Goal: Task Accomplishment & Management: Use online tool/utility

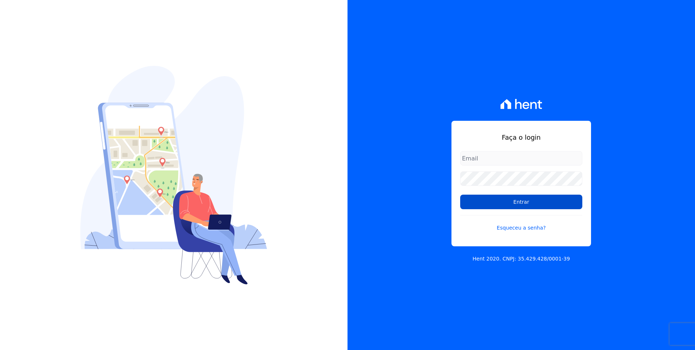
type input "[EMAIL_ADDRESS][DOMAIN_NAME]"
click at [545, 202] on input "Entrar" at bounding box center [521, 202] width 122 height 15
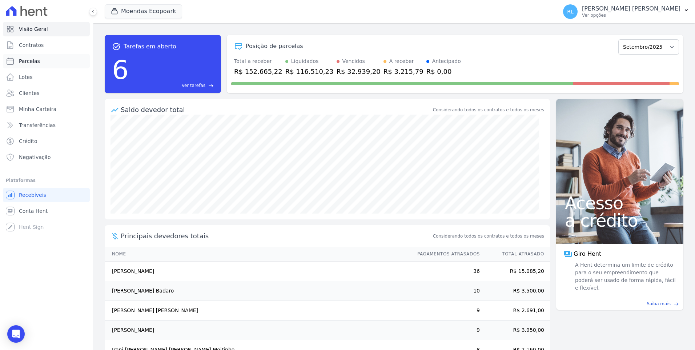
click at [35, 64] on span "Parcelas" at bounding box center [29, 60] width 21 height 7
select select
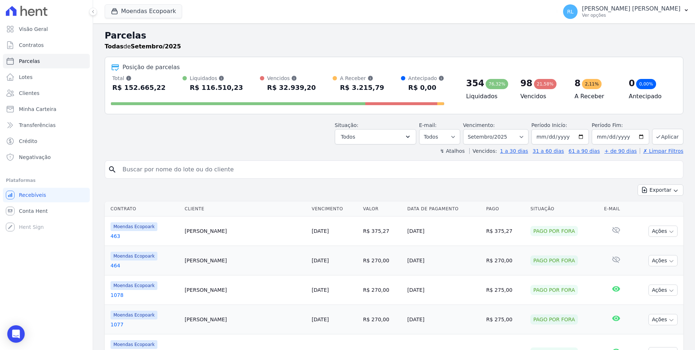
click at [179, 174] on input "search" at bounding box center [399, 169] width 562 height 15
type input "1104"
select select
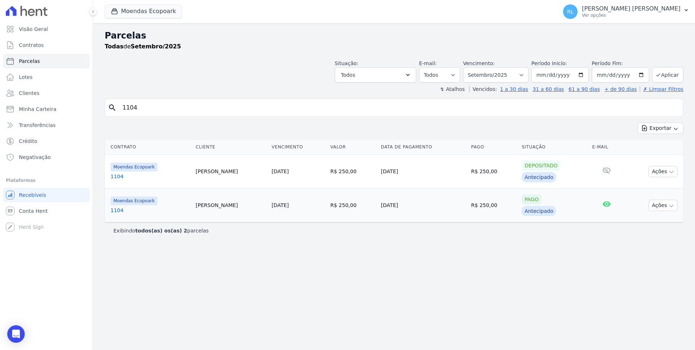
click at [116, 211] on link "1104" at bounding box center [150, 210] width 79 height 7
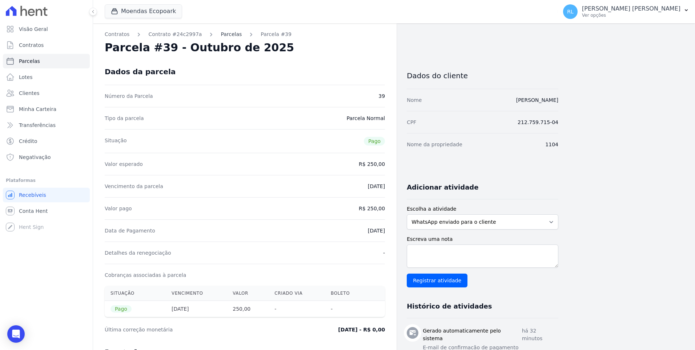
click at [223, 37] on link "Parcelas" at bounding box center [231, 35] width 21 height 8
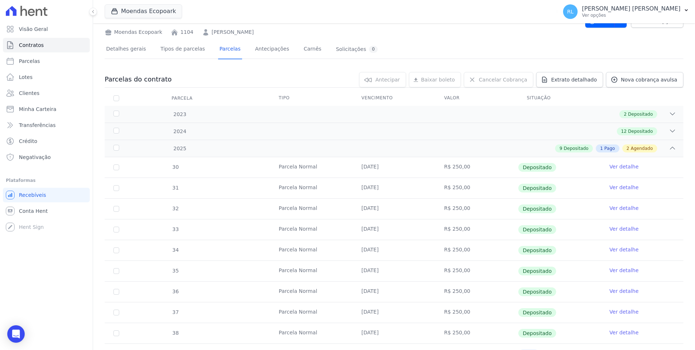
scroll to position [182, 0]
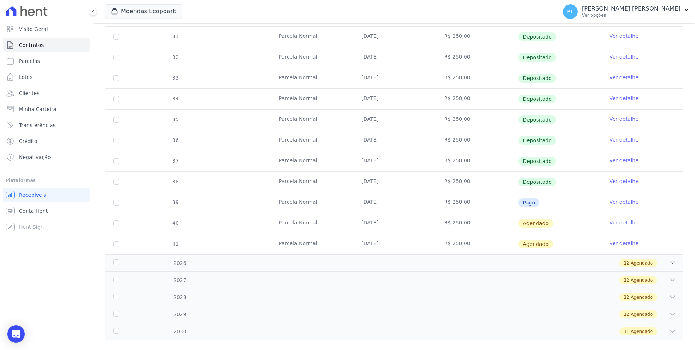
click at [614, 222] on link "Ver detalhe" at bounding box center [624, 222] width 29 height 7
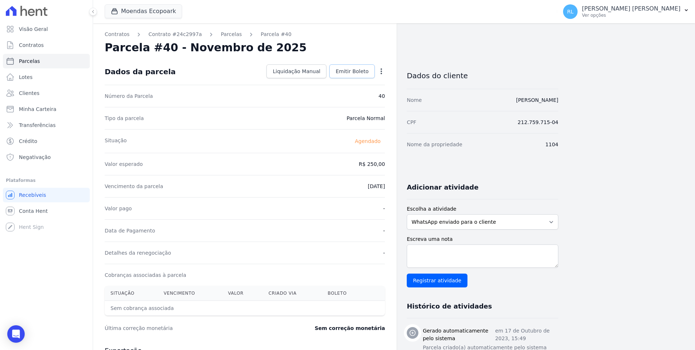
click at [360, 78] on link "Emitir Boleto" at bounding box center [352, 71] width 45 height 14
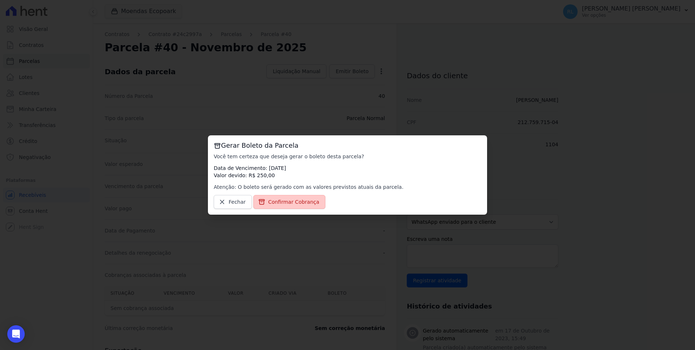
click at [287, 200] on span "Confirmar Cobrança" at bounding box center [293, 201] width 51 height 7
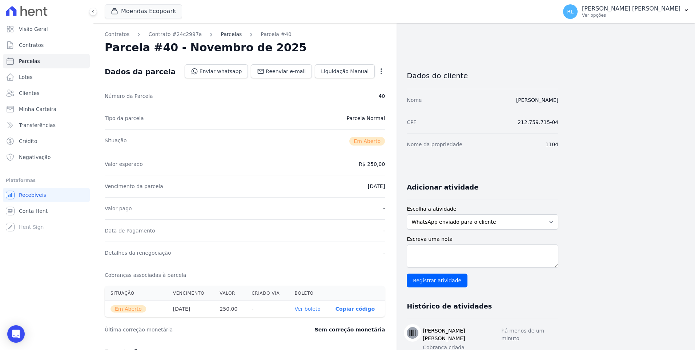
click at [221, 32] on link "Parcelas" at bounding box center [231, 35] width 21 height 8
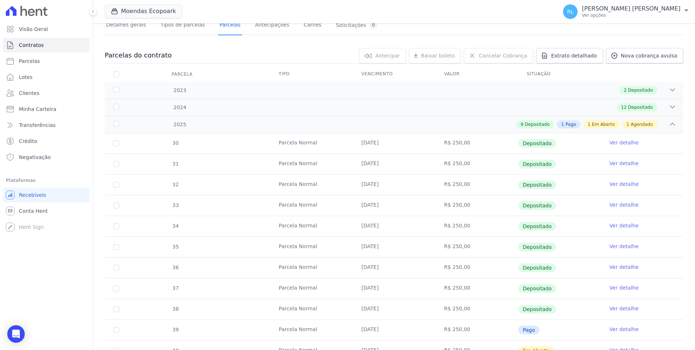
scroll to position [182, 0]
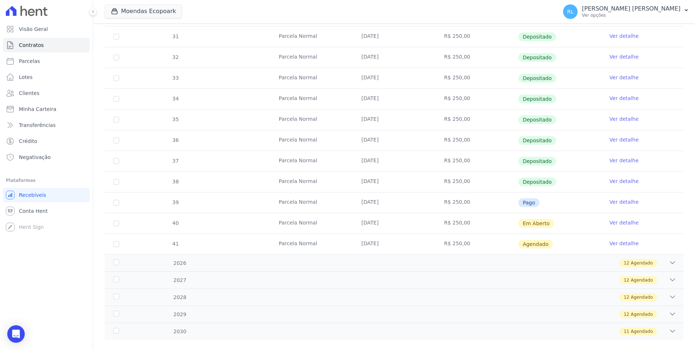
click at [618, 240] on link "Ver detalhe" at bounding box center [624, 243] width 29 height 7
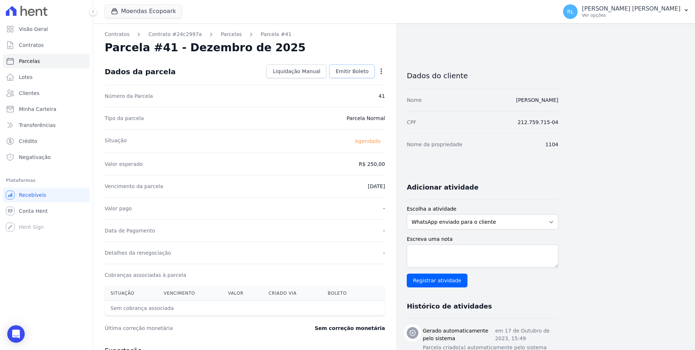
click at [349, 68] on span "Emitir Boleto" at bounding box center [352, 71] width 33 height 7
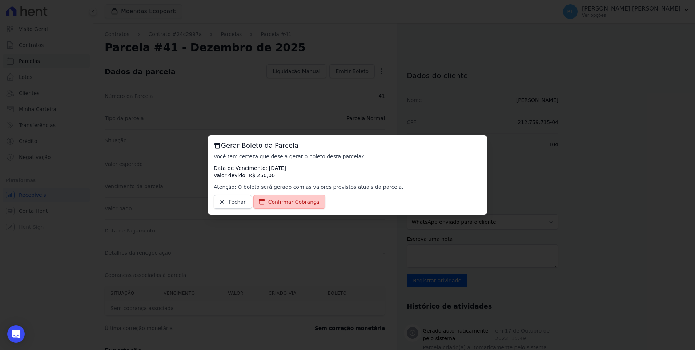
click at [289, 200] on span "Confirmar Cobrança" at bounding box center [293, 201] width 51 height 7
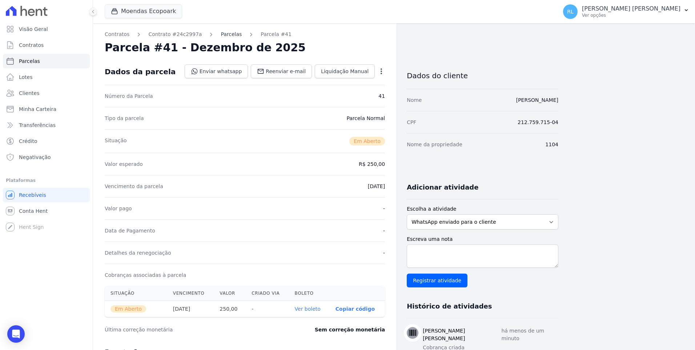
click at [221, 35] on link "Parcelas" at bounding box center [231, 35] width 21 height 8
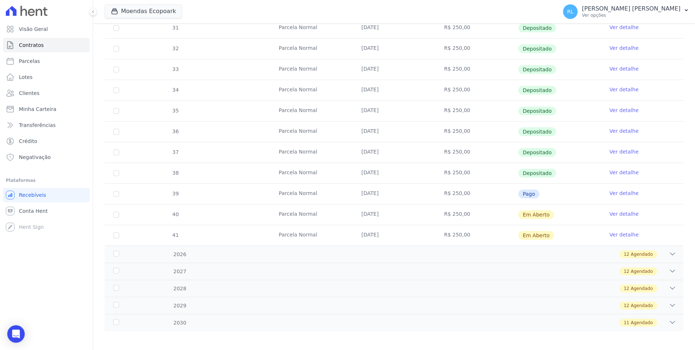
scroll to position [193, 0]
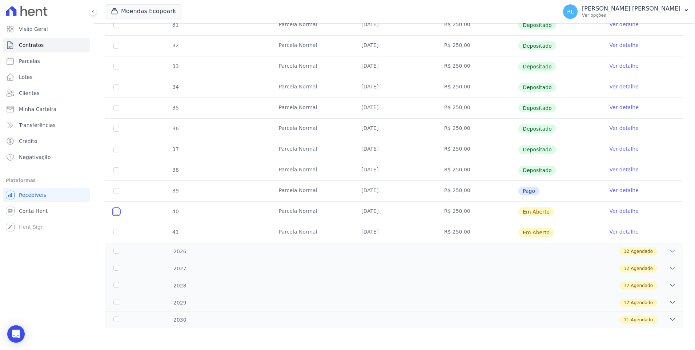
click at [115, 212] on input "checkbox" at bounding box center [116, 212] width 6 height 6
checkbox input "true"
click at [117, 232] on input "checkbox" at bounding box center [116, 232] width 6 height 6
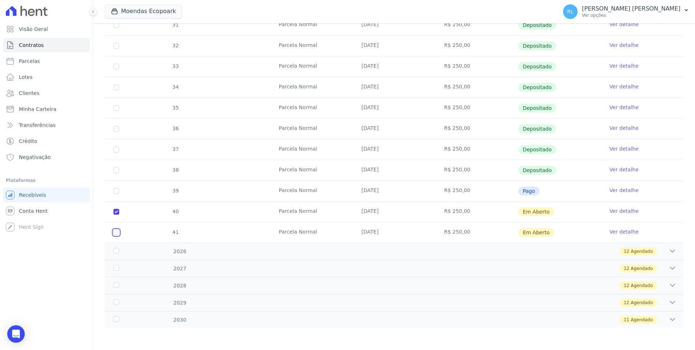
checkbox input "true"
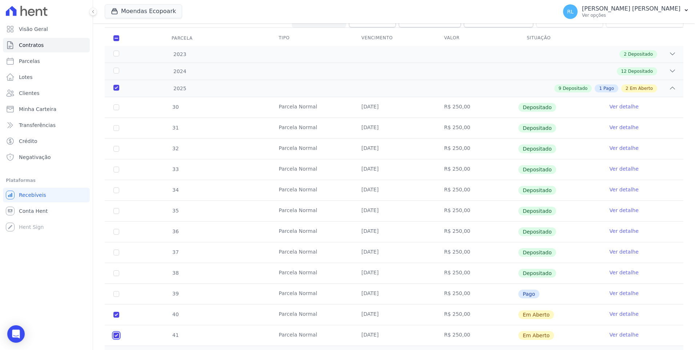
scroll to position [0, 0]
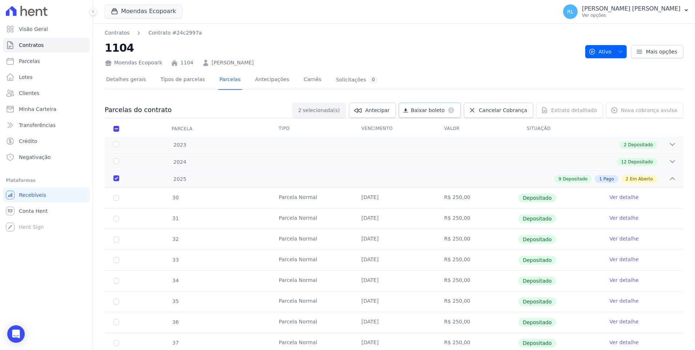
click at [455, 107] on dt "default" at bounding box center [450, 110] width 10 height 7
